Goal: Book appointment/travel/reservation

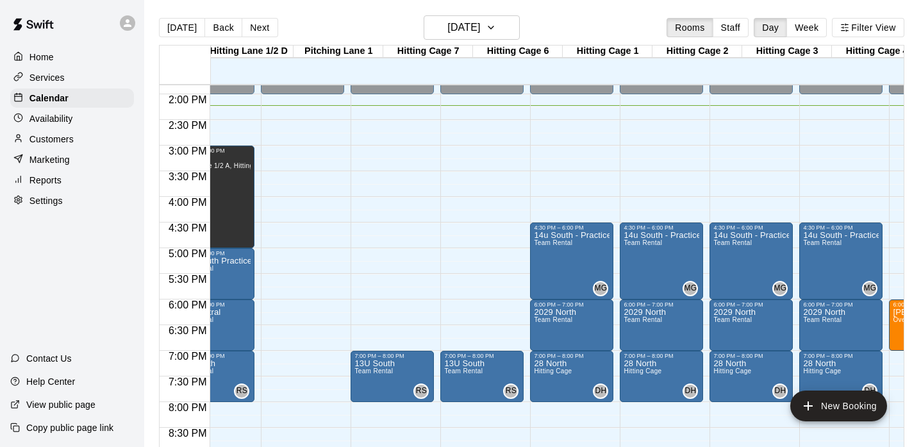
scroll to position [0, 384]
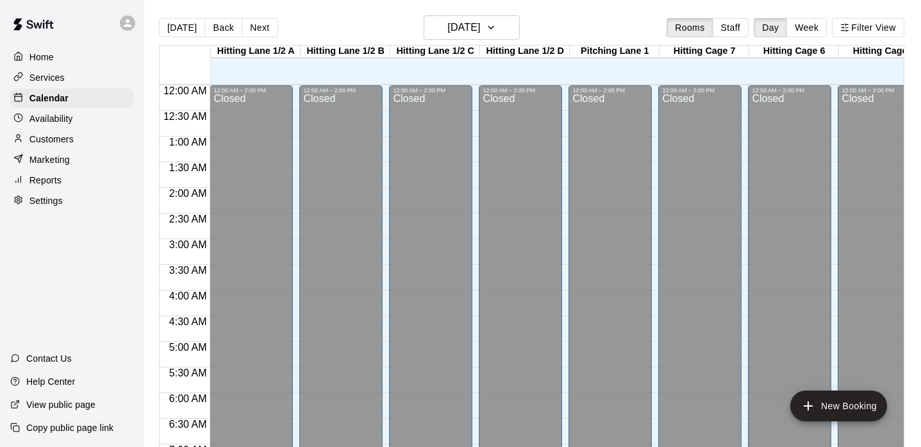
scroll to position [733, 0]
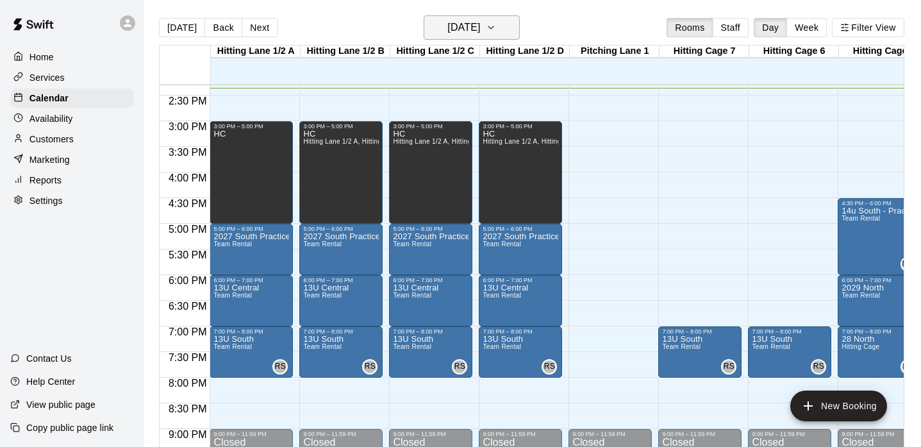
click at [480, 20] on h6 "[DATE]" at bounding box center [463, 28] width 33 height 18
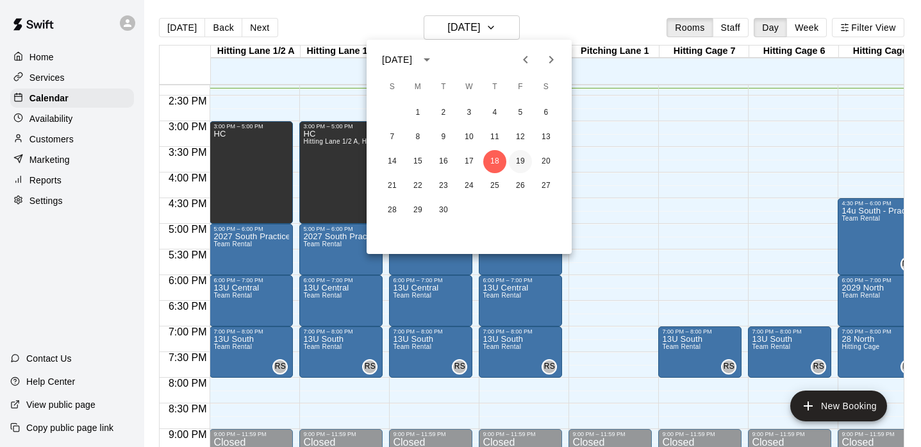
click at [524, 162] on button "19" at bounding box center [520, 161] width 23 height 23
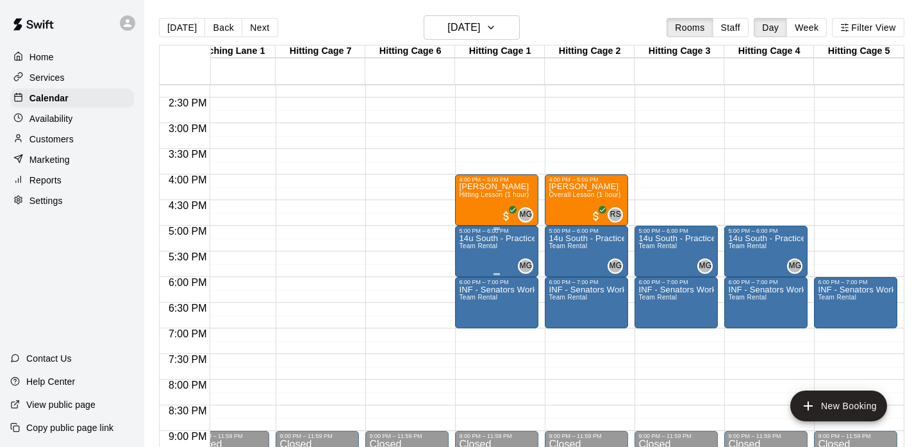
scroll to position [0, 383]
click at [480, 25] on h6 "[DATE]" at bounding box center [463, 28] width 33 height 18
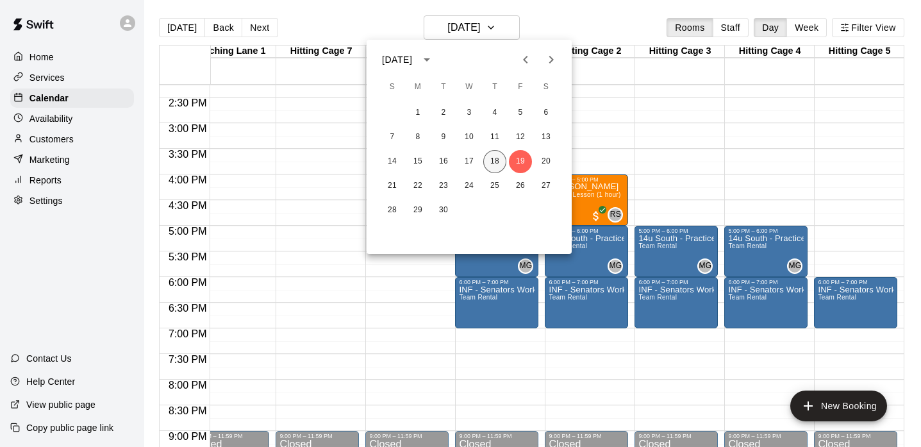
click at [497, 159] on button "18" at bounding box center [494, 161] width 23 height 23
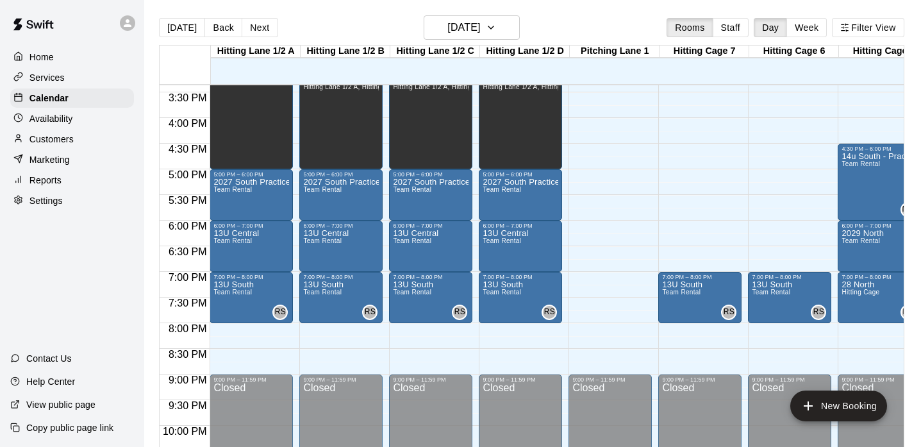
scroll to position [788, 0]
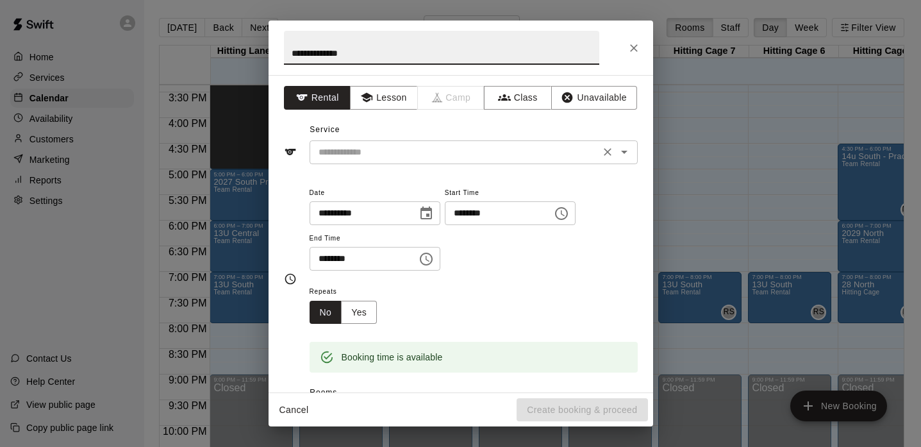
type input "**********"
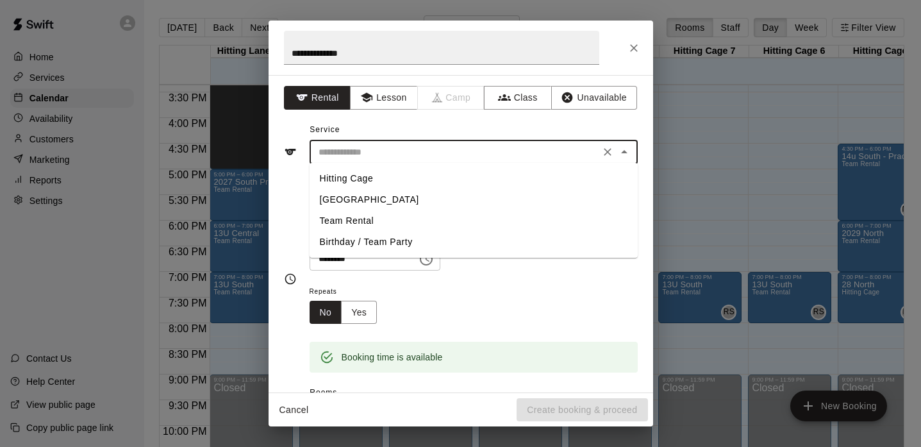
click at [514, 155] on input "text" at bounding box center [454, 152] width 283 height 16
click at [371, 196] on li "[GEOGRAPHIC_DATA]" at bounding box center [474, 199] width 328 height 21
type input "**********"
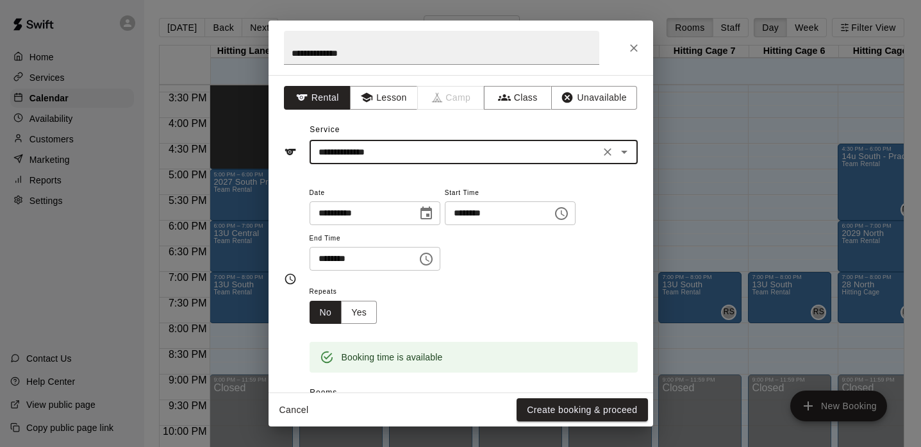
click at [477, 213] on input "********" at bounding box center [494, 213] width 99 height 24
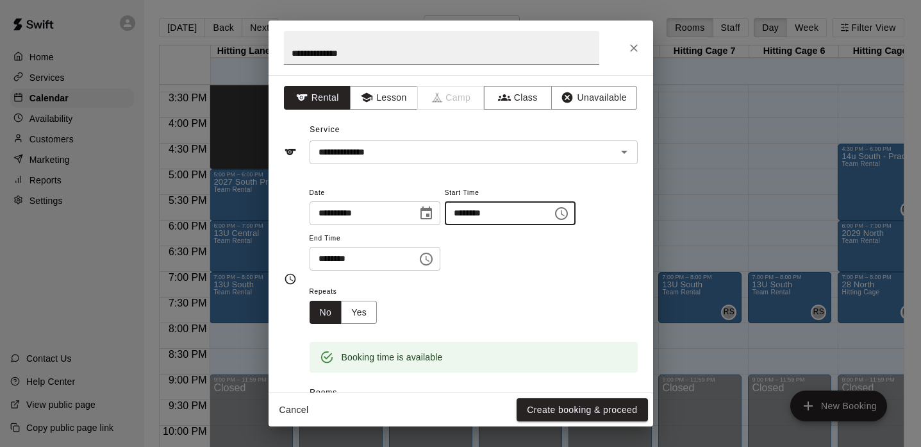
type input "********"
click at [324, 260] on input "********" at bounding box center [359, 259] width 99 height 24
click at [338, 258] on input "********" at bounding box center [359, 259] width 99 height 24
type input "********"
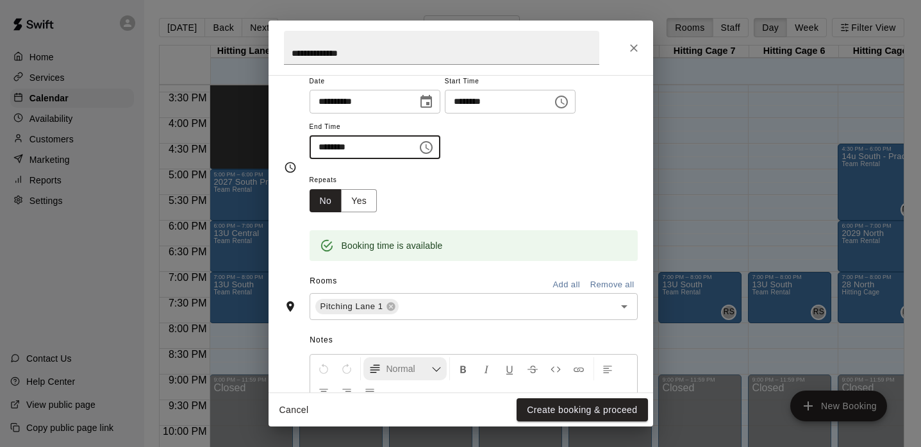
scroll to position [169, 0]
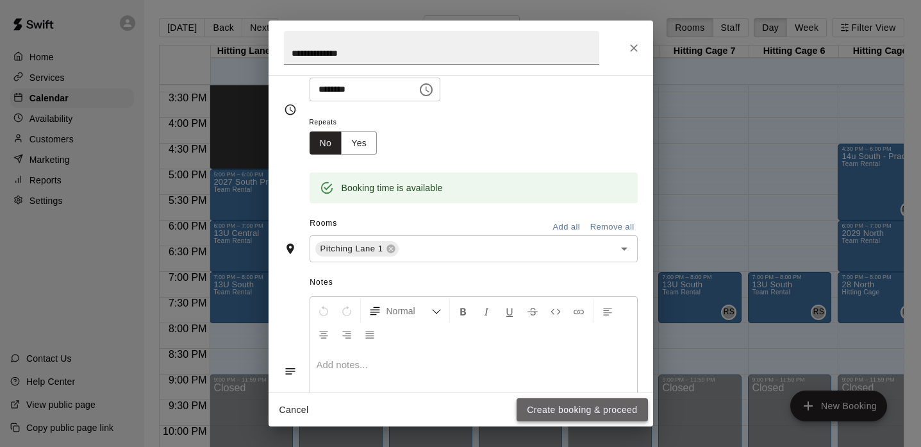
click at [563, 405] on button "Create booking & proceed" at bounding box center [582, 410] width 131 height 24
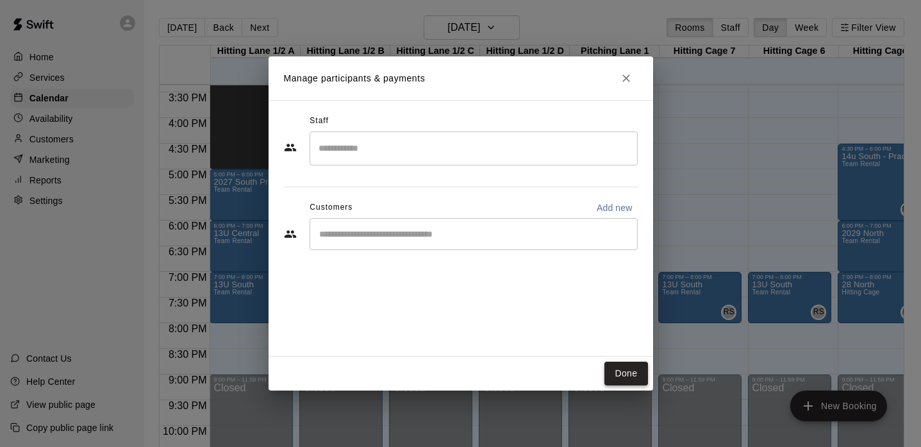
click at [629, 377] on button "Done" at bounding box center [625, 374] width 43 height 24
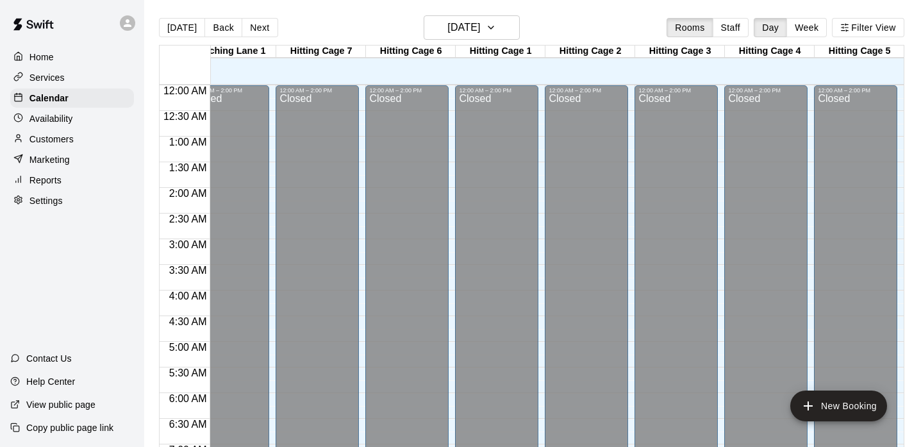
scroll to position [0, 383]
click at [480, 36] on h6 "[DATE]" at bounding box center [463, 28] width 33 height 18
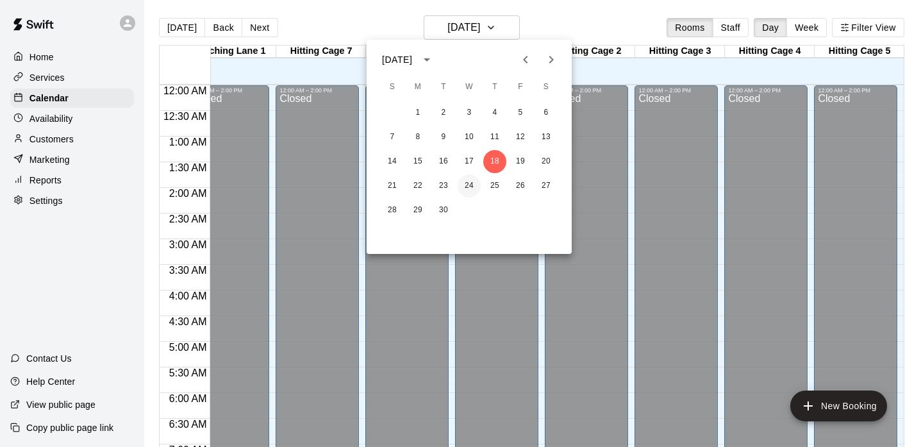
click at [462, 181] on button "24" at bounding box center [469, 185] width 23 height 23
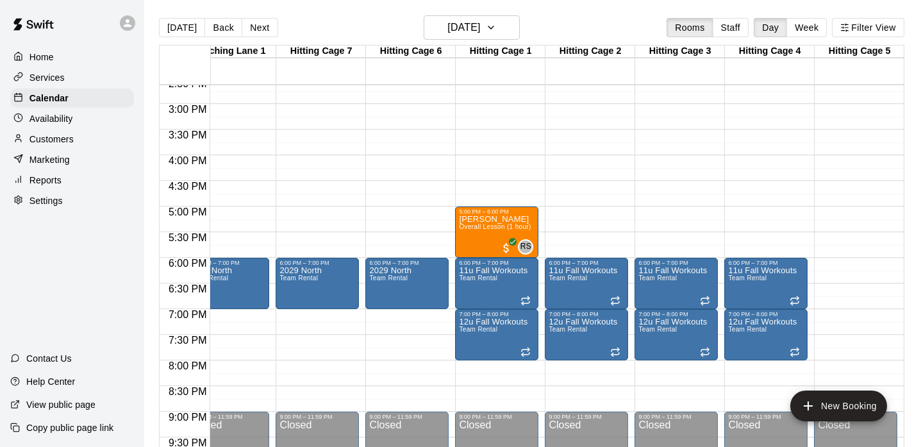
scroll to position [0, 383]
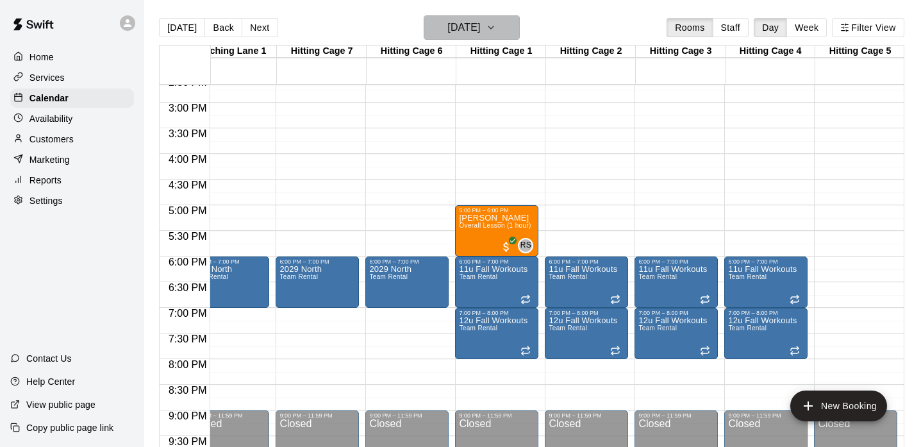
click at [480, 22] on h6 "[DATE]" at bounding box center [463, 28] width 33 height 18
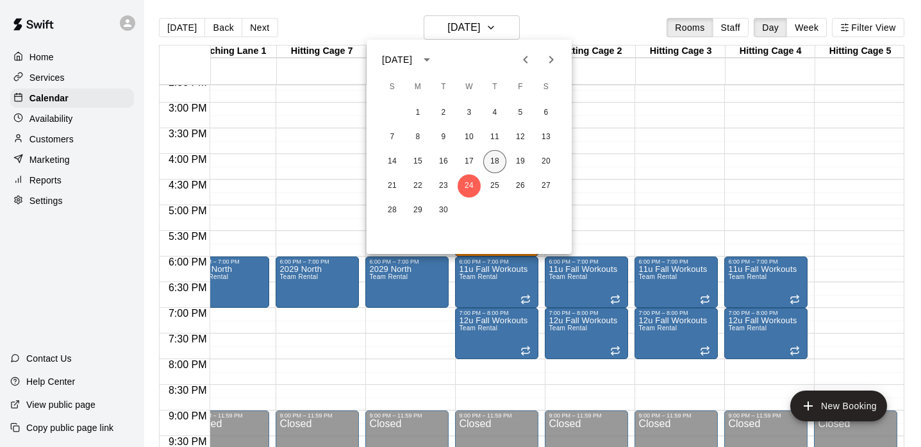
click at [490, 160] on button "18" at bounding box center [494, 161] width 23 height 23
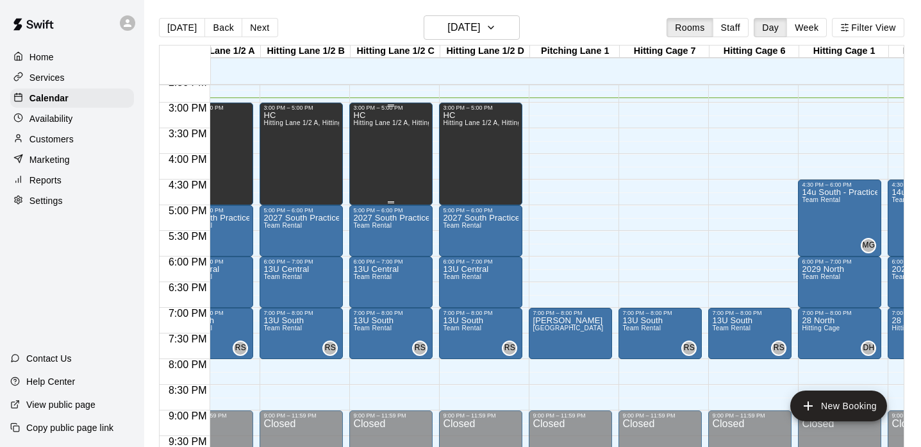
scroll to position [0, 51]
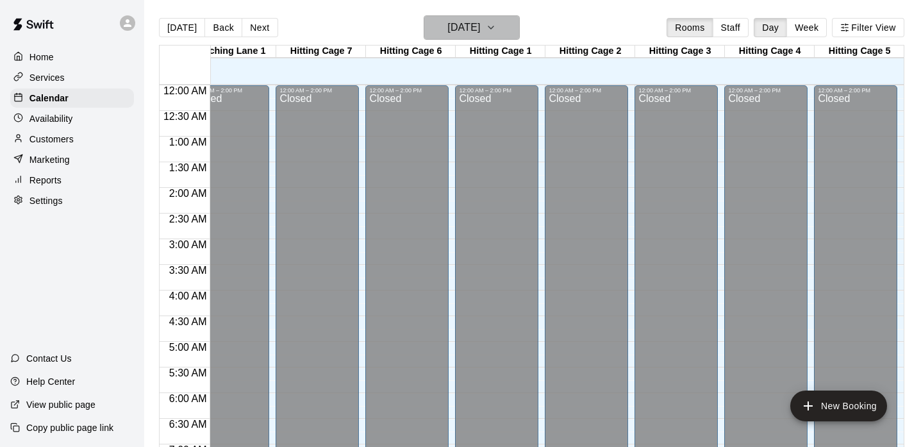
click at [480, 22] on h6 "[DATE]" at bounding box center [463, 28] width 33 height 18
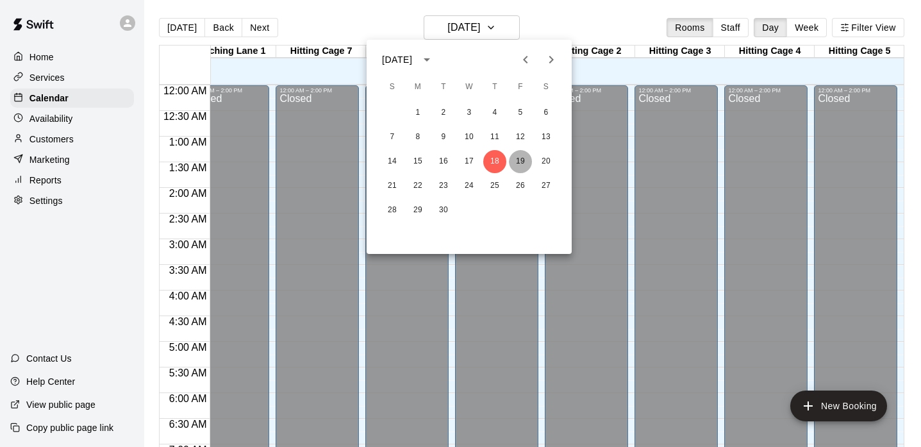
click at [519, 163] on button "19" at bounding box center [520, 161] width 23 height 23
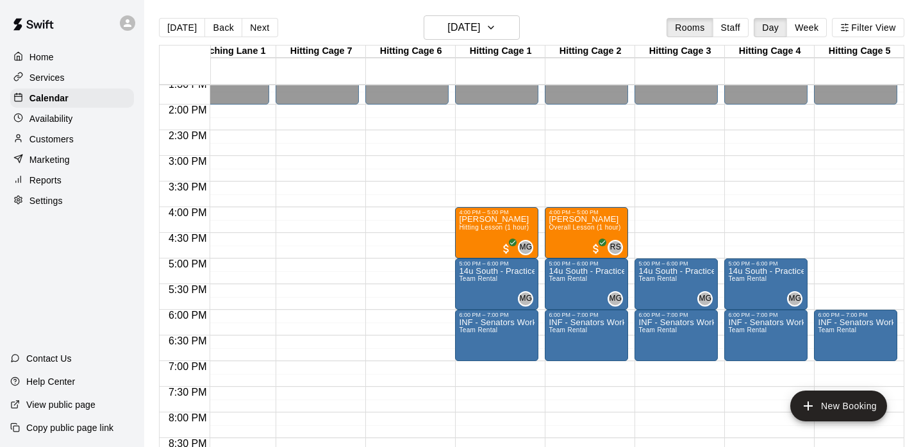
scroll to position [764, 383]
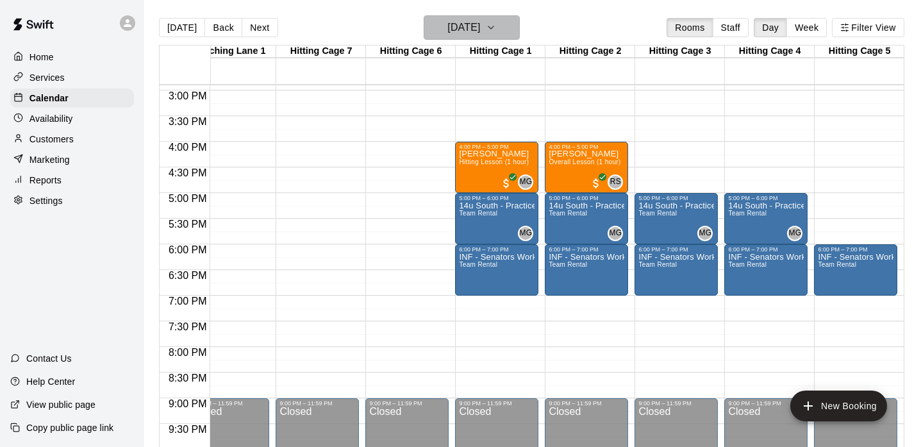
click at [498, 35] on button "[DATE]" at bounding box center [472, 27] width 96 height 24
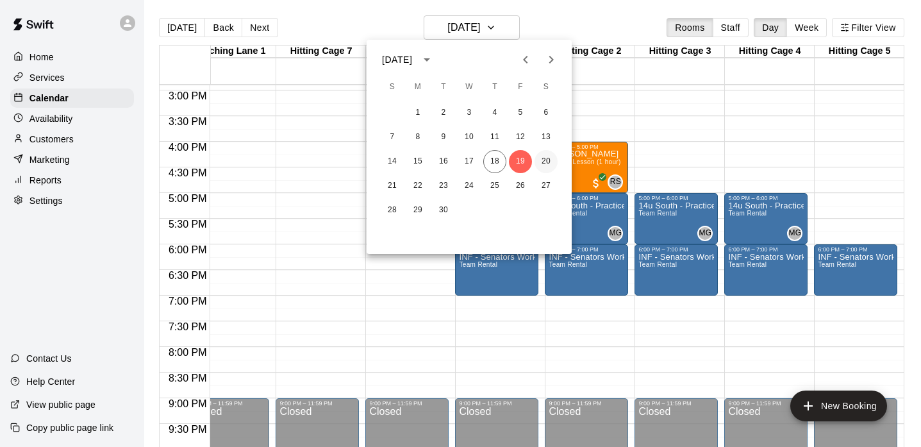
click at [544, 154] on button "20" at bounding box center [546, 161] width 23 height 23
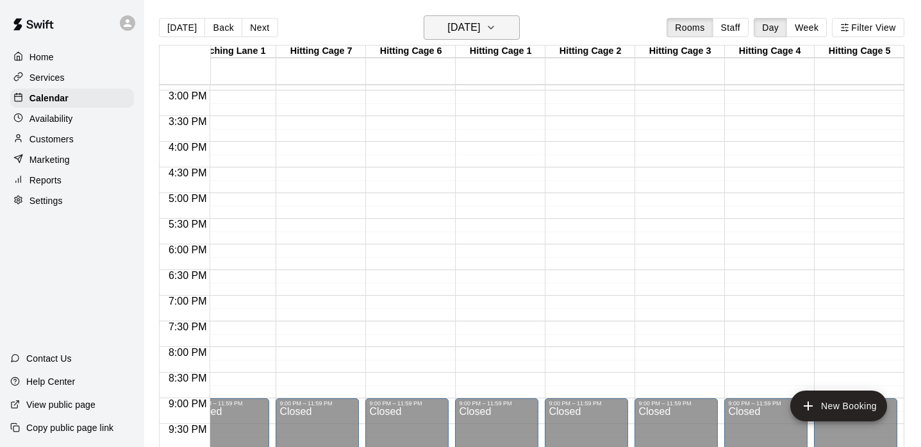
click at [480, 35] on h6 "[DATE]" at bounding box center [463, 28] width 33 height 18
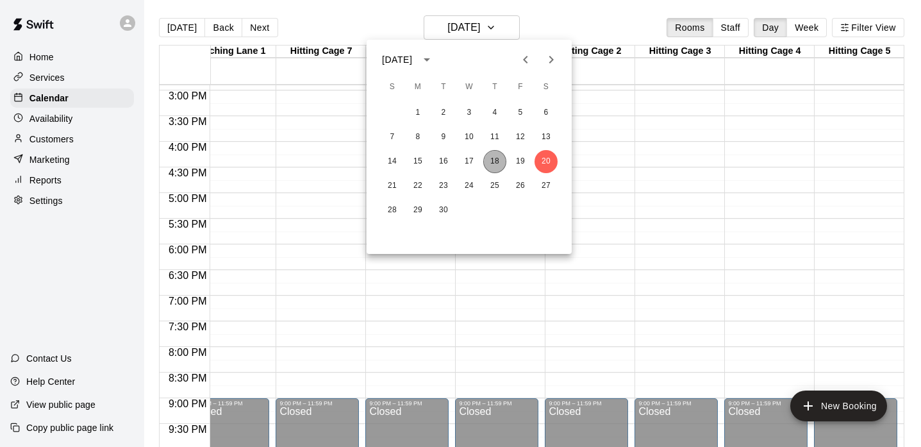
click at [496, 163] on button "18" at bounding box center [494, 161] width 23 height 23
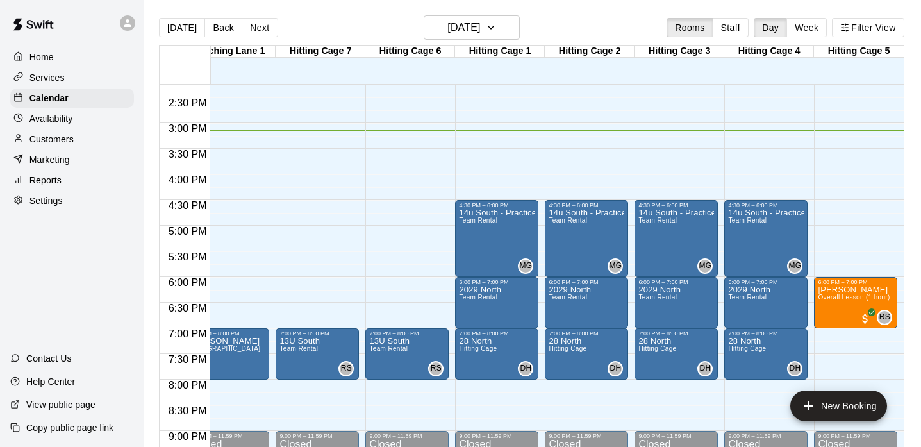
scroll to position [0, 383]
click at [479, 20] on h6 "[DATE]" at bounding box center [463, 28] width 33 height 18
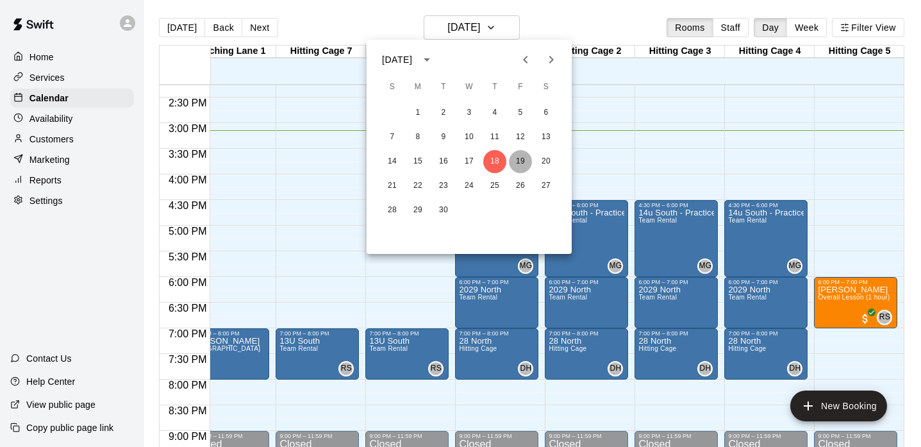
click at [521, 162] on button "19" at bounding box center [520, 161] width 23 height 23
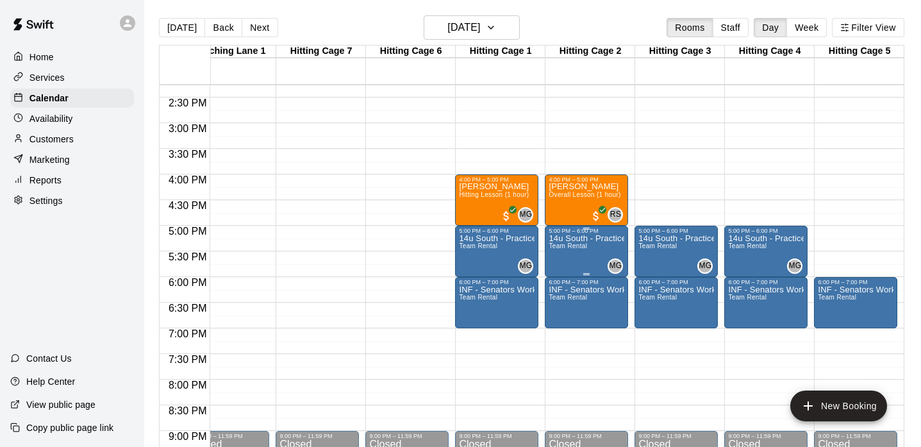
scroll to position [0, 0]
click at [466, 29] on h6 "[DATE]" at bounding box center [463, 28] width 33 height 18
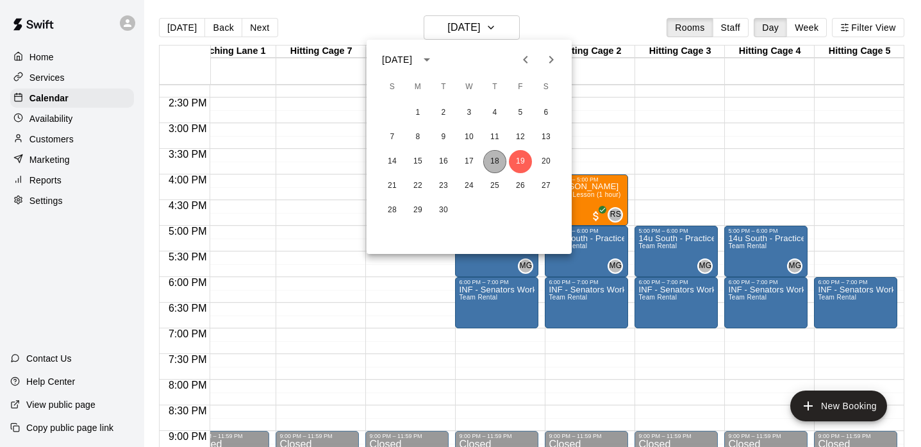
click at [490, 163] on button "18" at bounding box center [494, 161] width 23 height 23
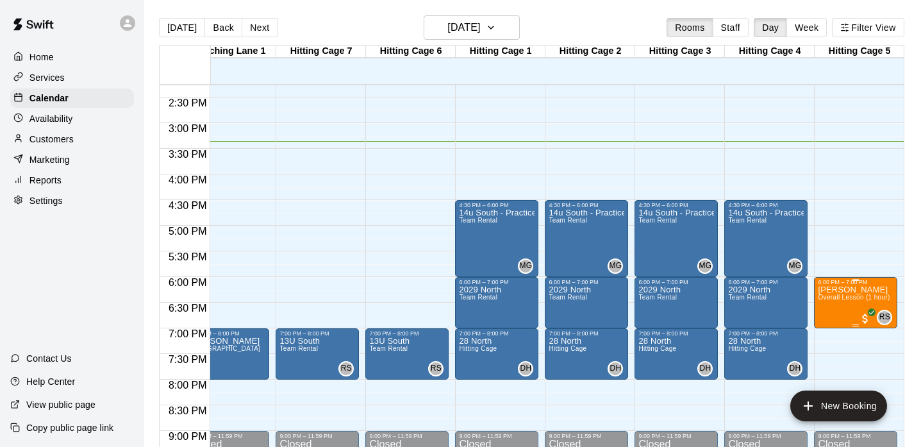
click at [860, 300] on span "Overall Lesson (1 hour)" at bounding box center [854, 297] width 72 height 7
click at [837, 309] on icon "edit" at bounding box center [830, 306] width 15 height 15
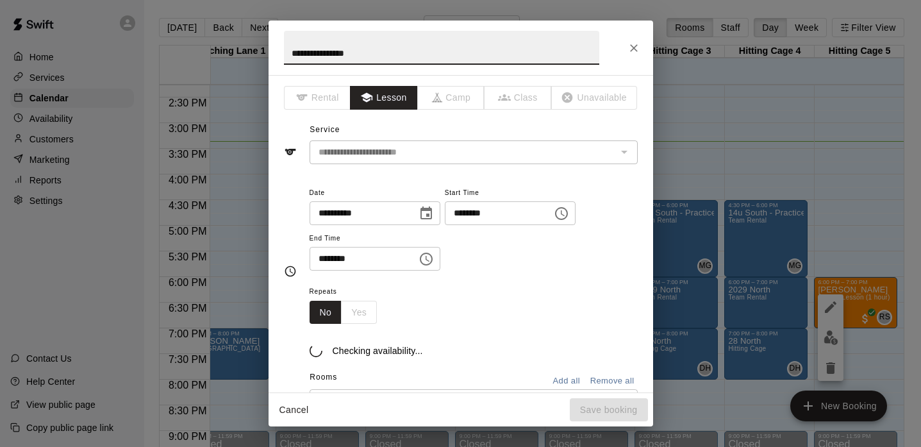
type input "**********"
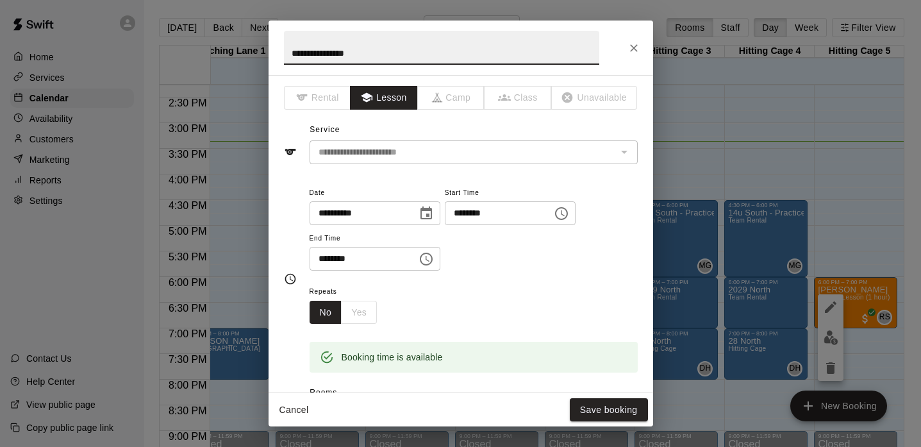
click at [429, 208] on icon "Choose date, selected date is Sep 18, 2025" at bounding box center [427, 212] width 12 height 13
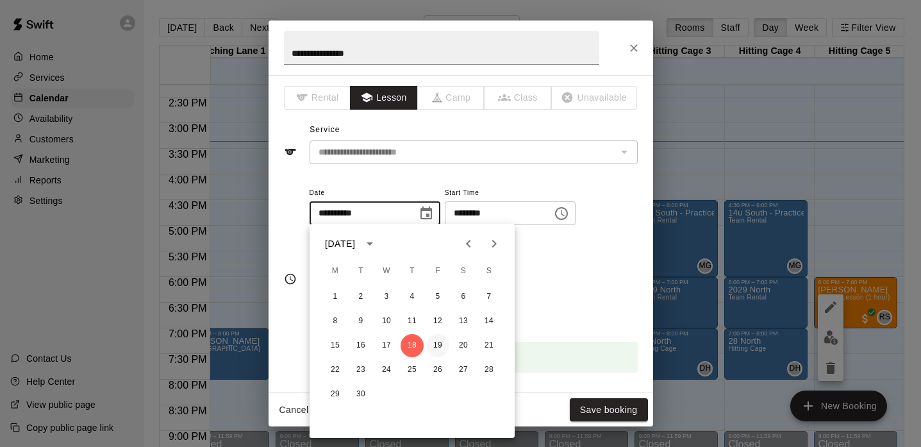
click at [437, 347] on button "19" at bounding box center [437, 345] width 23 height 23
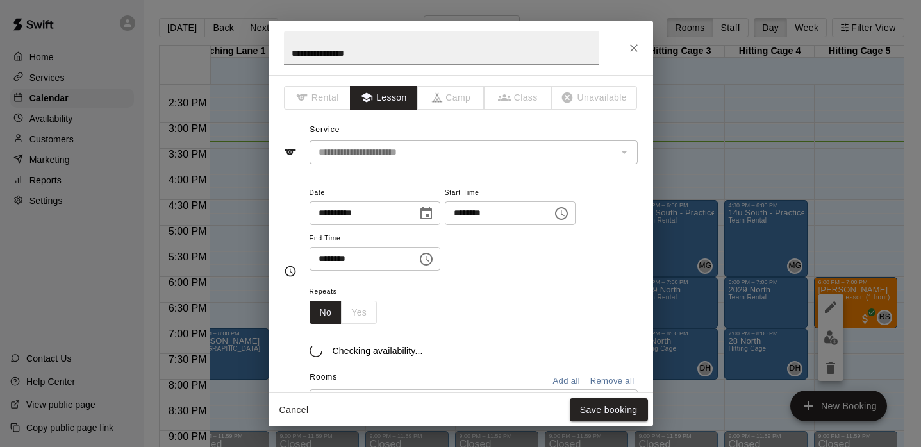
type input "**********"
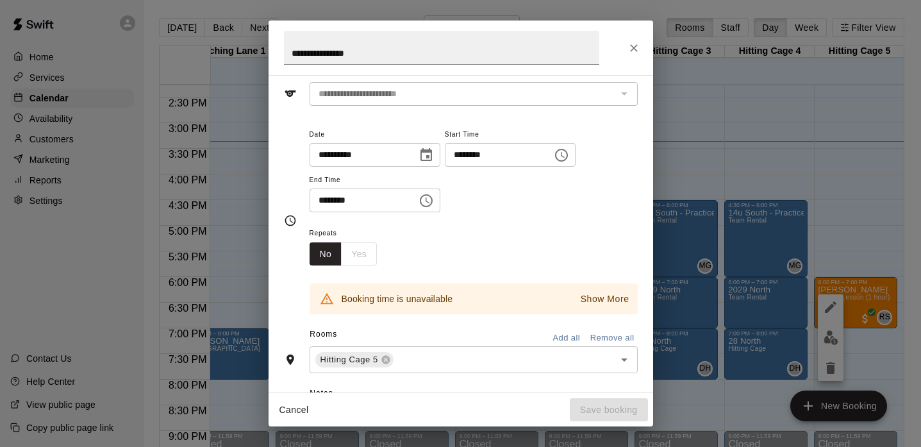
scroll to position [62, 0]
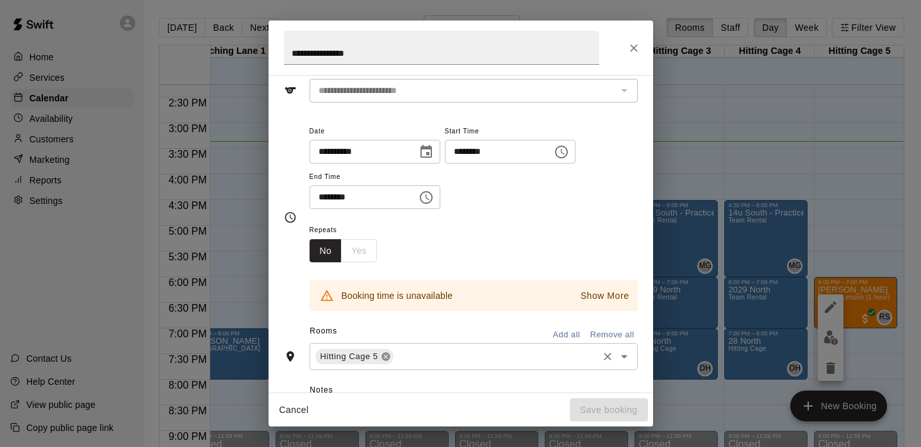
click at [385, 352] on icon at bounding box center [386, 356] width 10 height 10
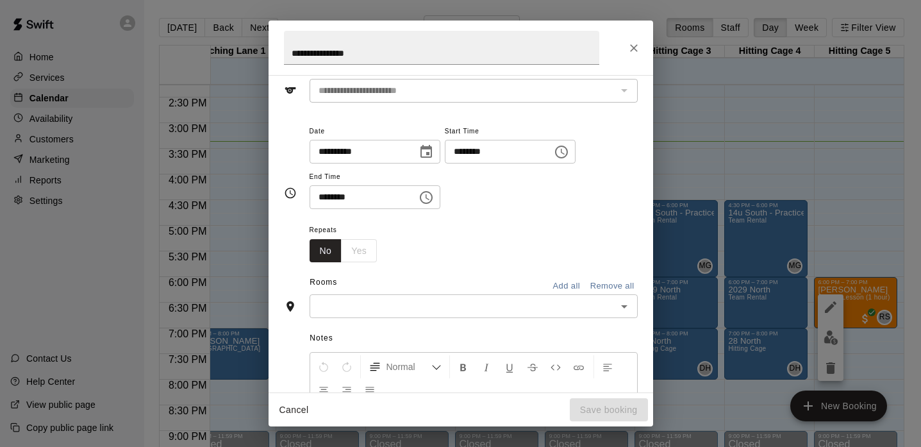
click at [403, 303] on input "text" at bounding box center [462, 306] width 299 height 16
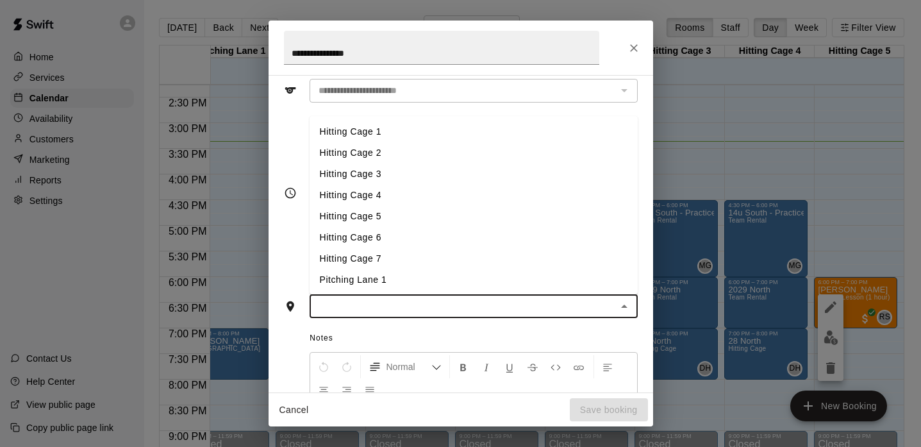
scroll to position [28, 0]
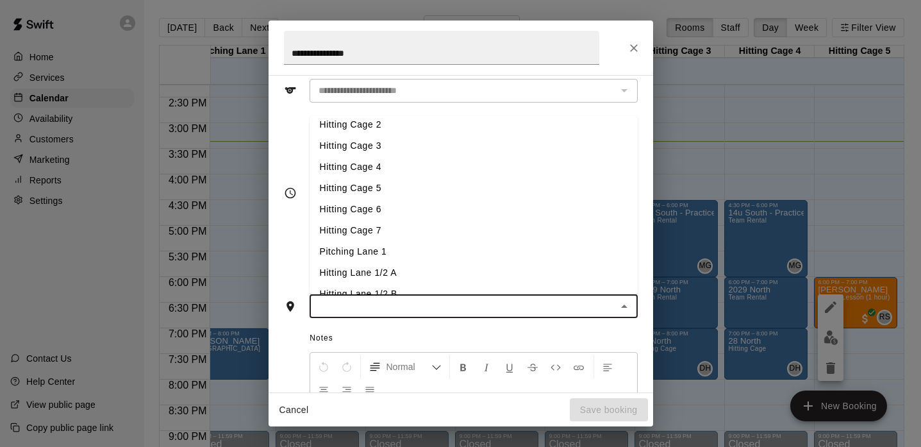
click at [385, 241] on li "Pitching Lane 1" at bounding box center [474, 251] width 328 height 21
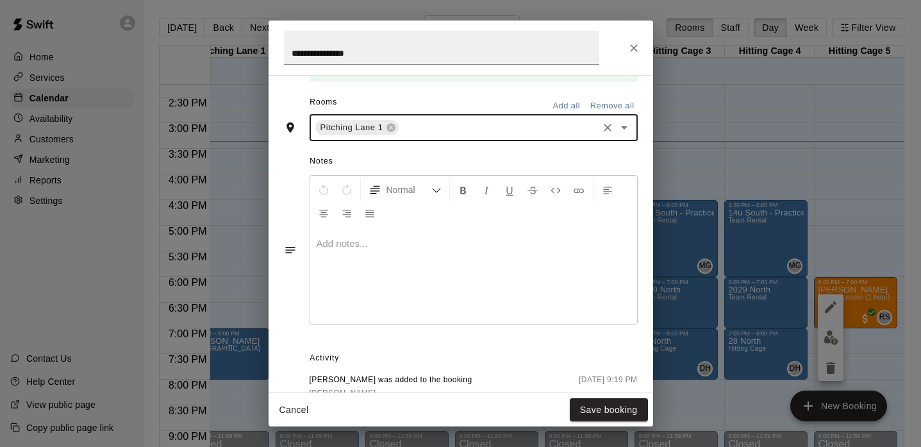
scroll to position [401, 0]
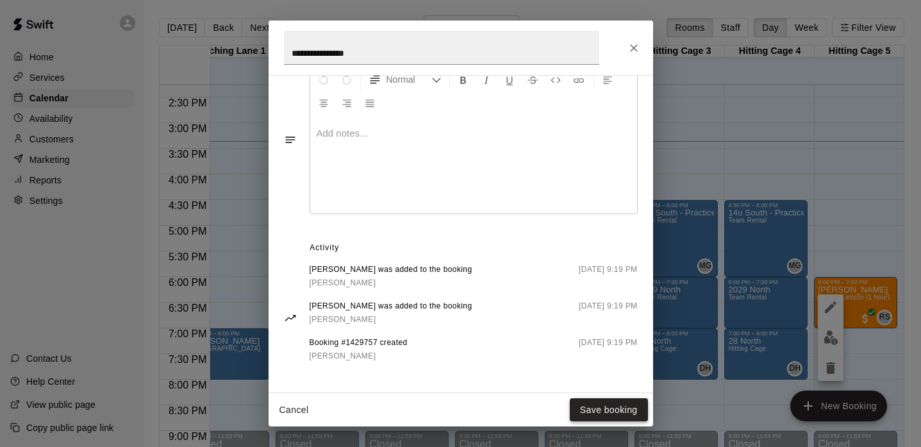
click at [603, 408] on button "Save booking" at bounding box center [609, 410] width 78 height 24
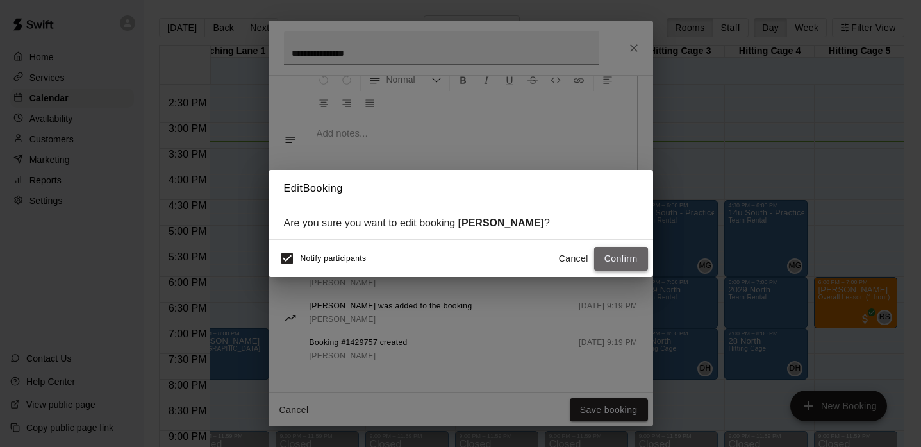
click at [621, 262] on button "Confirm" at bounding box center [621, 259] width 54 height 24
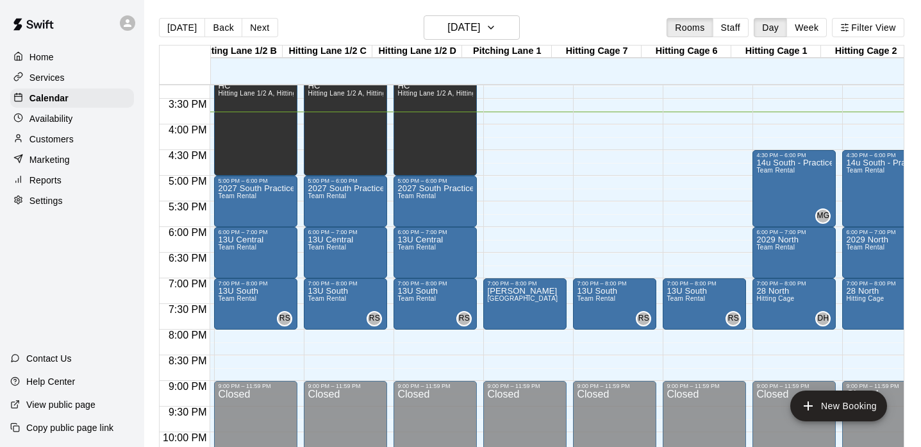
scroll to position [781, 0]
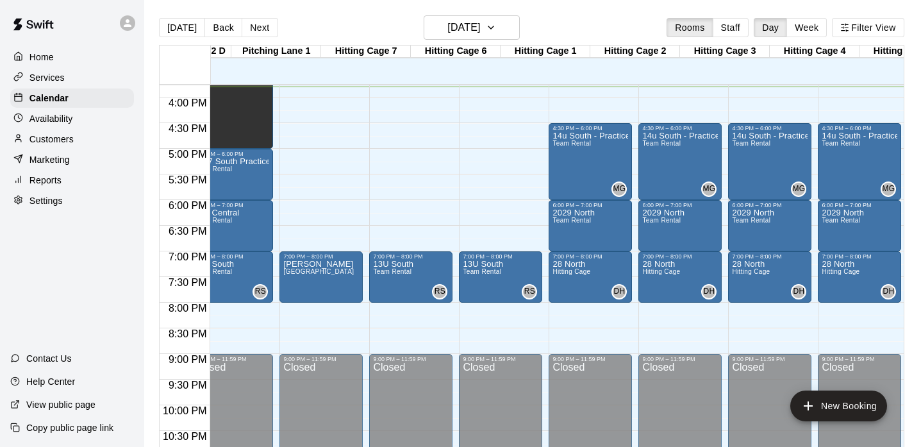
scroll to position [805, 339]
